Goal: Transaction & Acquisition: Purchase product/service

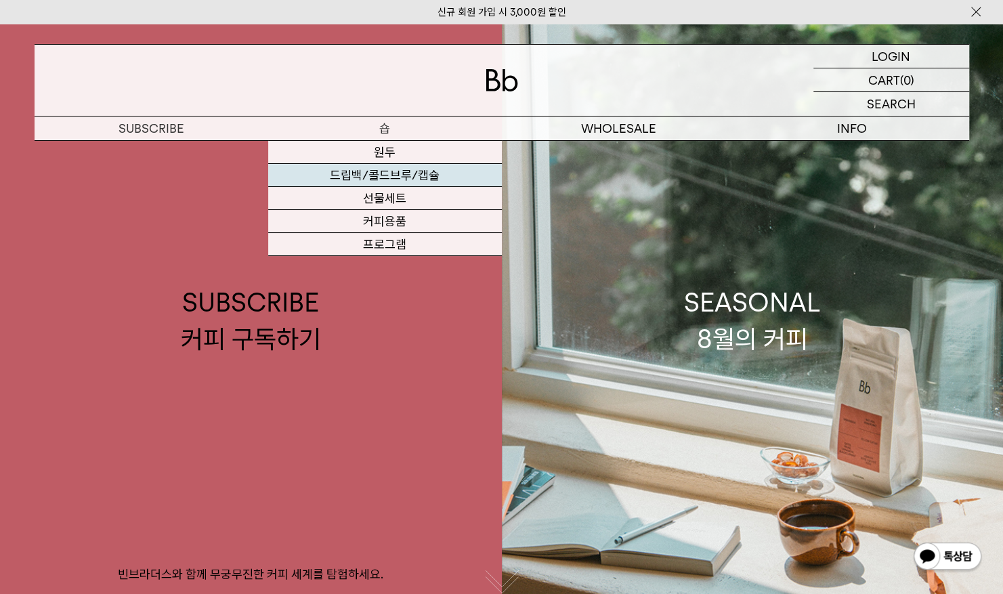
click at [396, 177] on link "드립백/콜드브루/캡슐" at bounding box center [385, 175] width 234 height 23
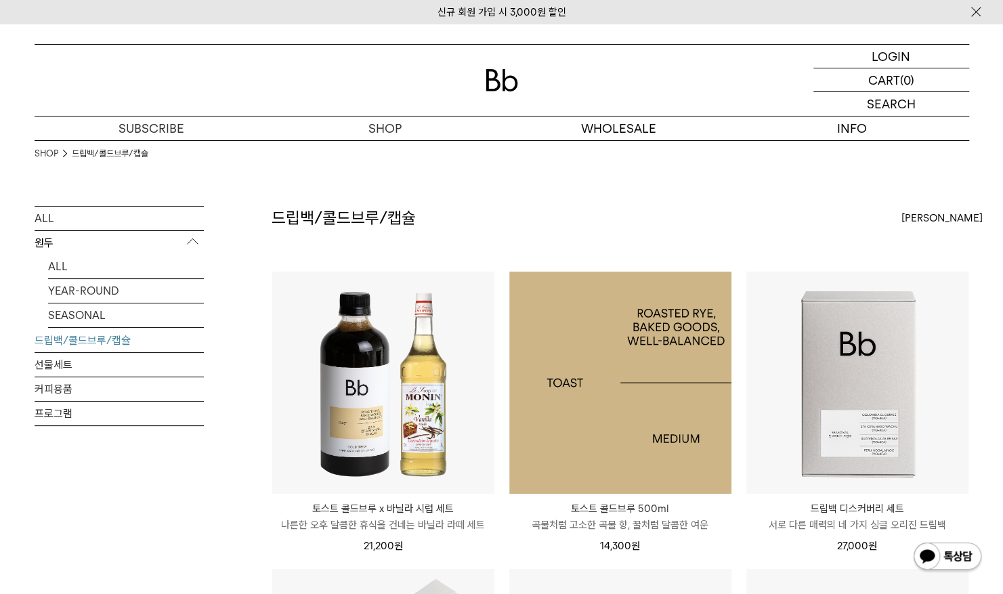
click at [593, 335] on img at bounding box center [620, 383] width 222 height 222
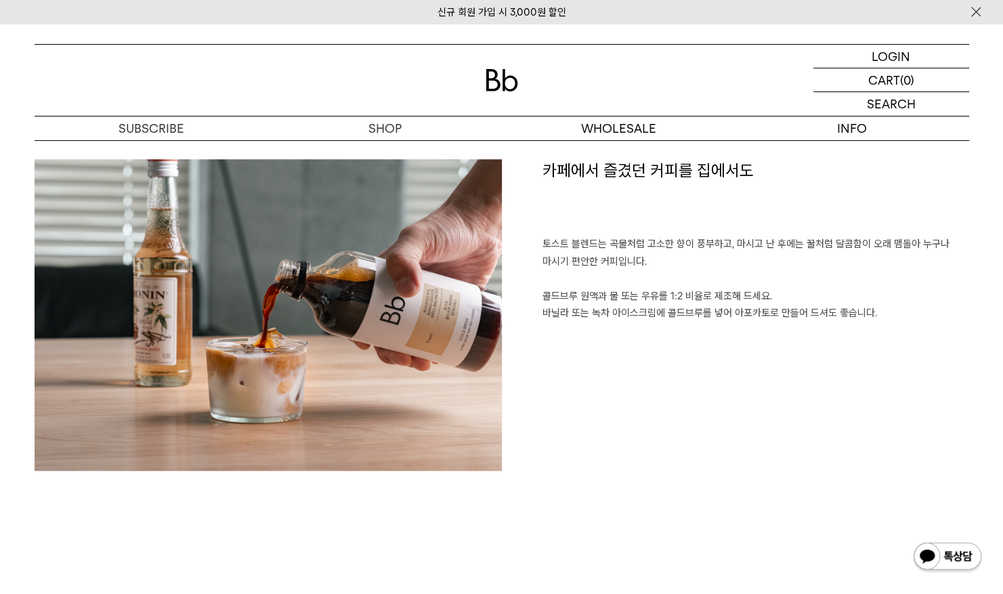
scroll to position [677, 0]
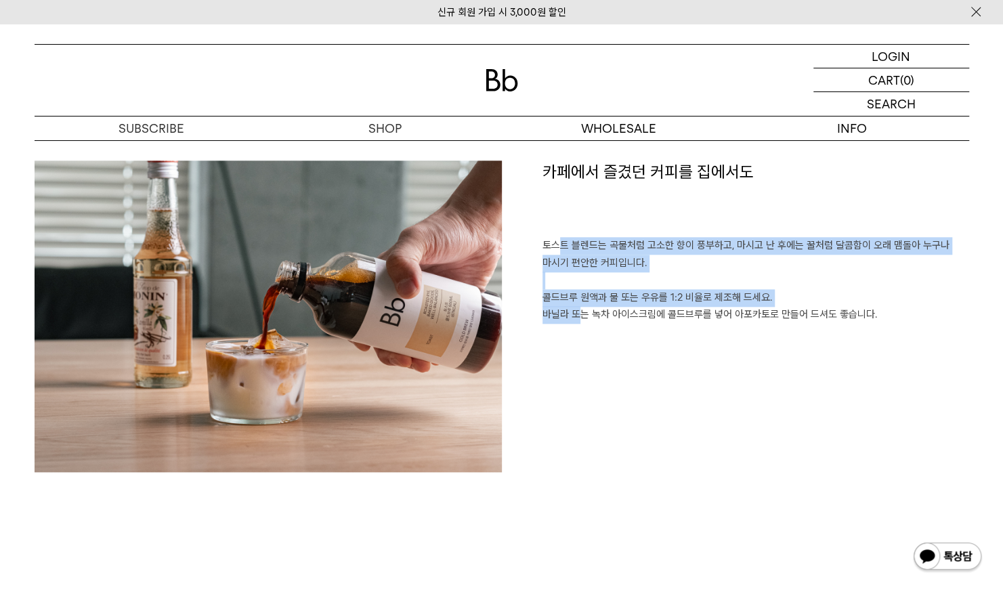
drag, startPoint x: 563, startPoint y: 251, endPoint x: 582, endPoint y: 317, distance: 69.0
click at [582, 317] on div "카페에서 즐겼던 커피를 집에서도 토스트 블렌드는 곡물처럼 고소한 향이 풍부하고, 마시고 난 후에는 꿀처럼 달콤함이 오래 맴돌아 누구나 마시기 …" at bounding box center [735, 317] width 467 height 312
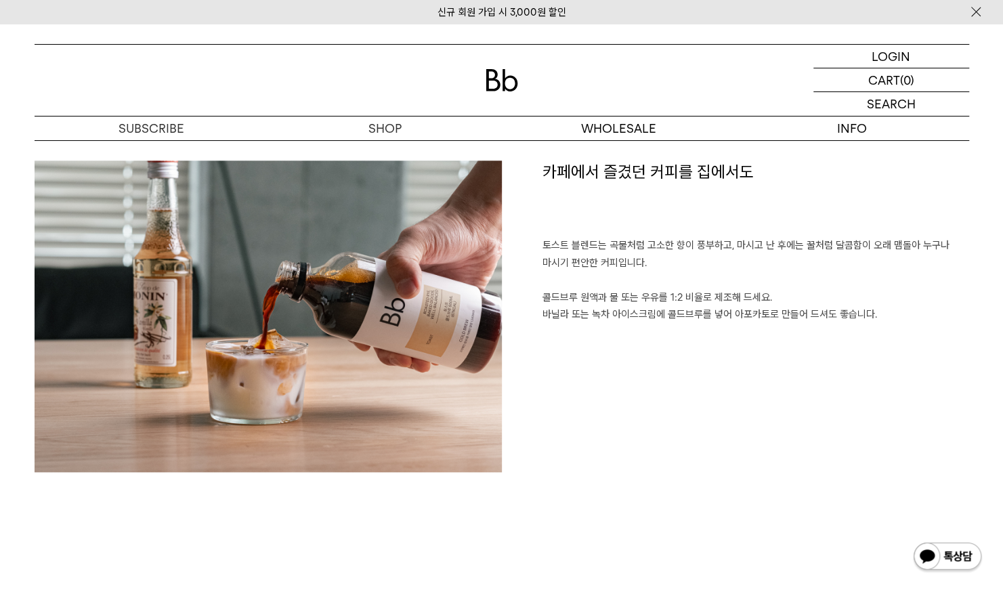
drag, startPoint x: 582, startPoint y: 317, endPoint x: 626, endPoint y: 352, distance: 55.8
click at [626, 352] on div "카페에서 즐겼던 커피를 집에서도 토스트 블렌드는 곡물처럼 고소한 향이 풍부하고, 마시고 난 후에는 꿀처럼 달콤함이 오래 맴돌아 누구나 마시기 …" at bounding box center [735, 317] width 467 height 312
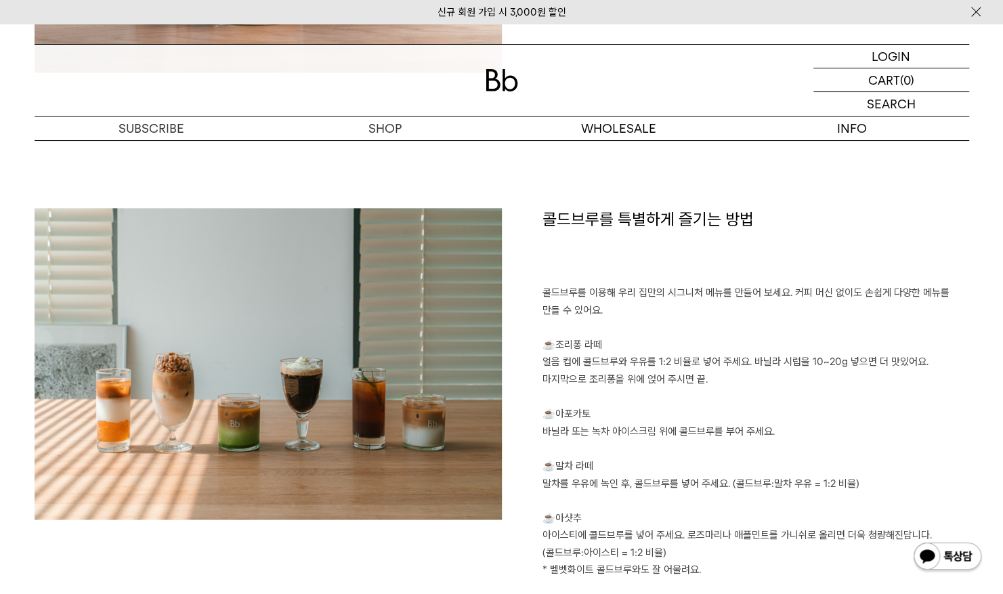
scroll to position [1084, 0]
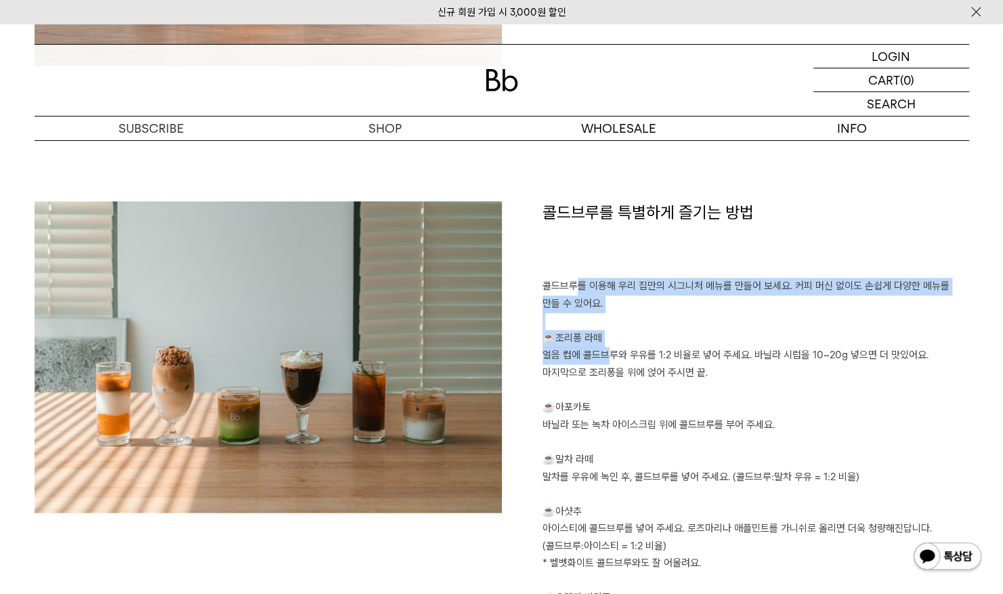
drag, startPoint x: 575, startPoint y: 288, endPoint x: 608, endPoint y: 362, distance: 81.6
click at [608, 362] on div "콜드브루를 특별하게 즐기는 방법 콜드브루를 이용해 우리 집만의 시그니처 메뉴를 만들어 보세요. 커피 머신 없이도 손쉽게 다양한 메뉴를 만들 수…" at bounding box center [735, 429] width 467 height 457
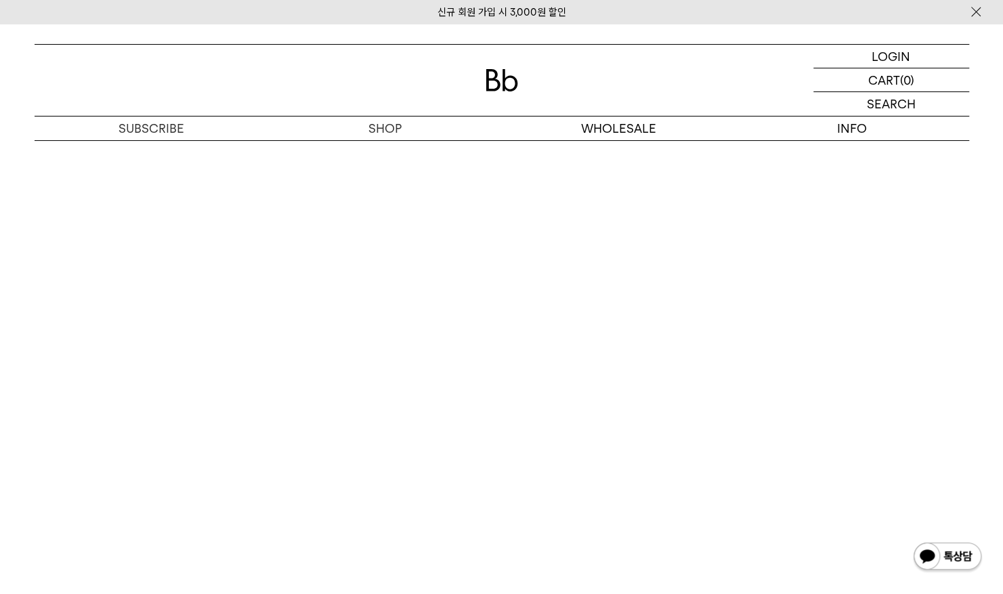
scroll to position [2167, 0]
